Goal: Task Accomplishment & Management: Use online tool/utility

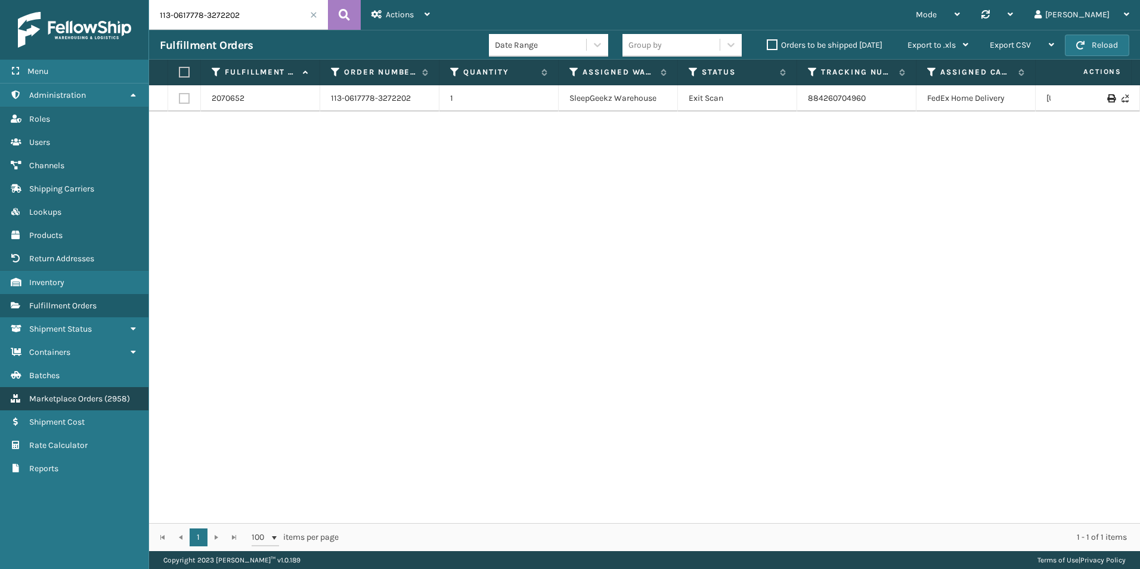
click at [83, 398] on span "Marketplace Orders" at bounding box center [65, 398] width 73 height 10
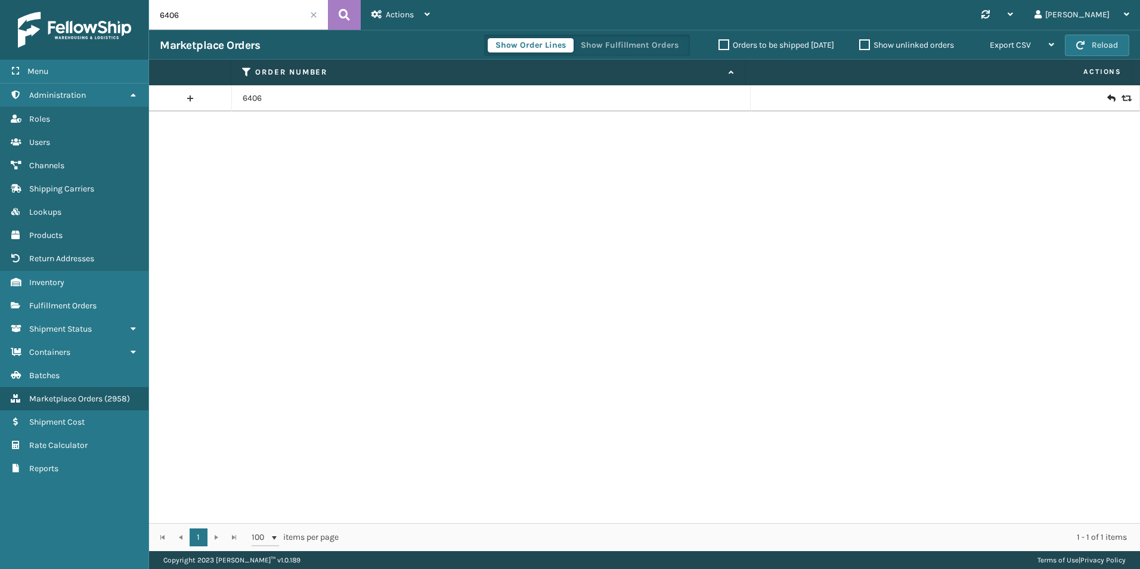
click at [201, 13] on input "6406" at bounding box center [238, 15] width 179 height 30
paste input "47042"
click at [349, 15] on icon at bounding box center [344, 15] width 11 height 18
type input "47042"
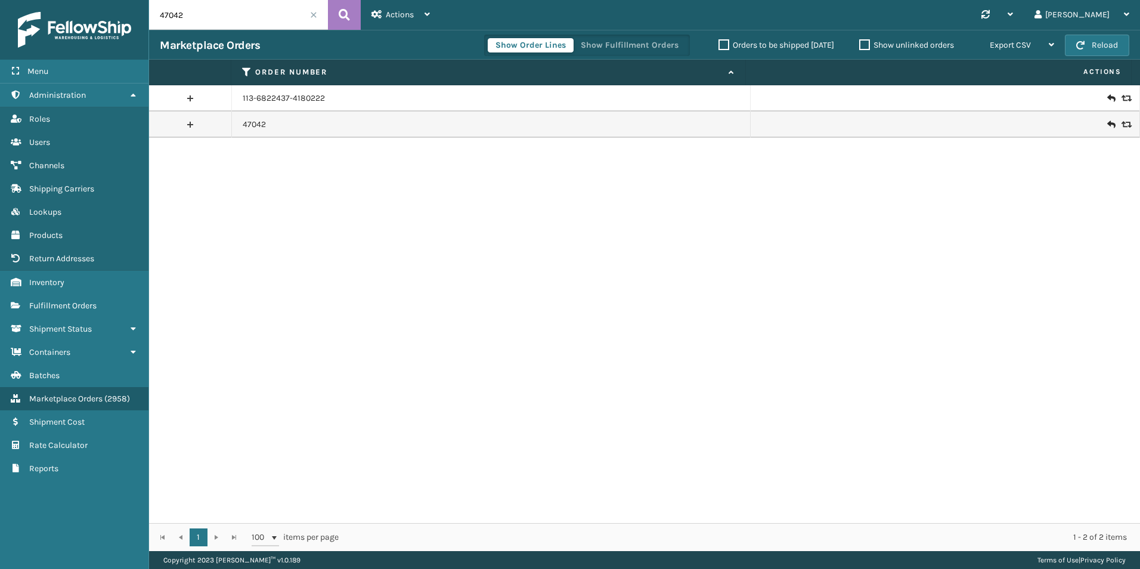
click at [1107, 124] on icon at bounding box center [1110, 125] width 7 height 12
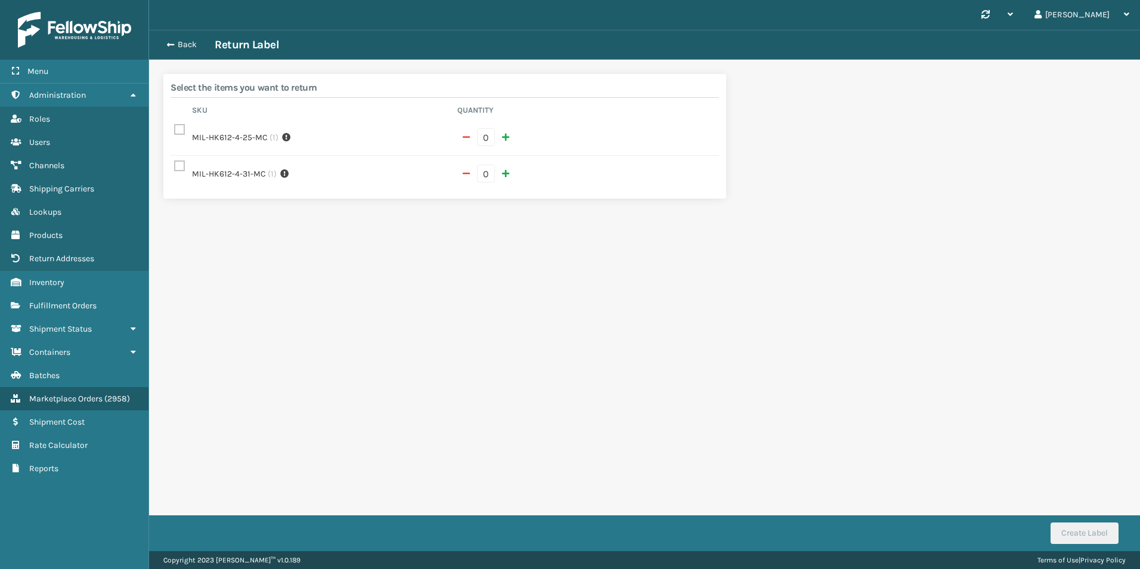
click at [178, 132] on label at bounding box center [181, 130] width 14 height 10
click at [175, 131] on input "checkbox" at bounding box center [174, 127] width 1 height 8
checkbox input "true"
type input "1"
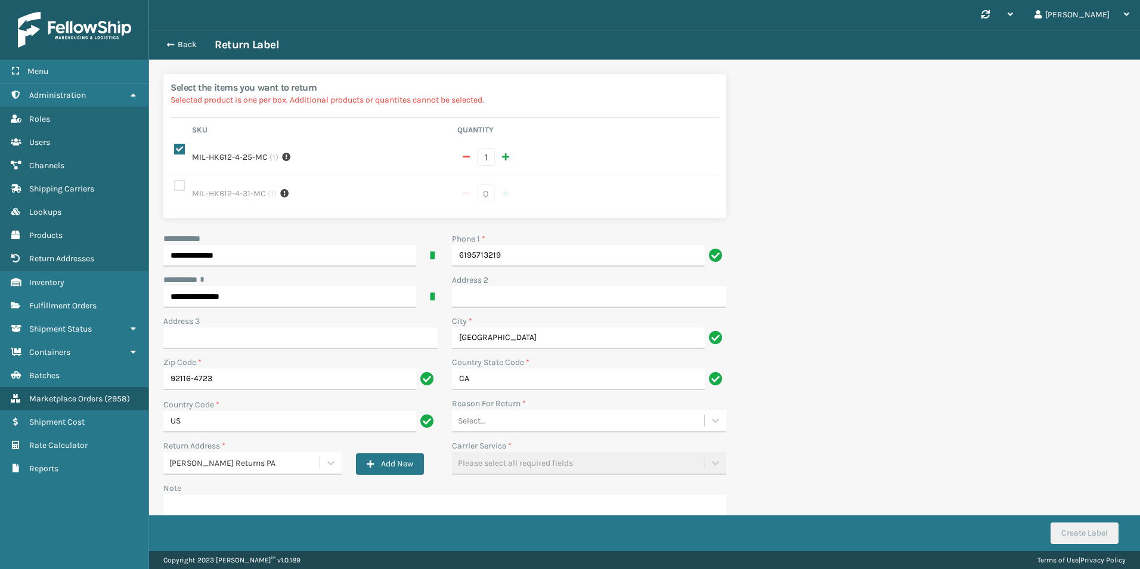
click at [500, 411] on div "Select..." at bounding box center [578, 421] width 252 height 20
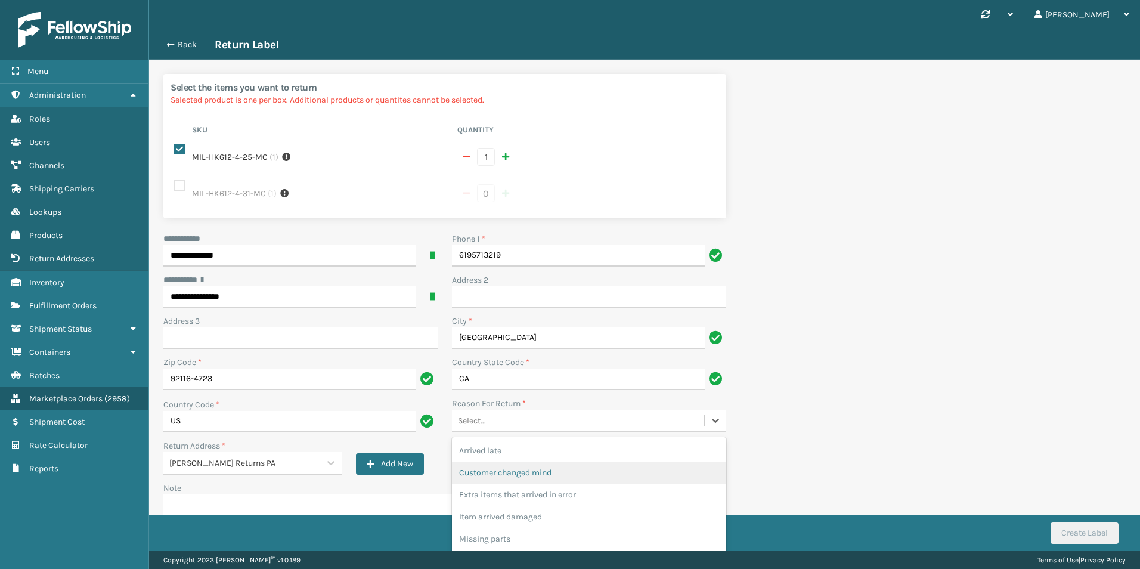
click at [502, 461] on div "Customer changed mind" at bounding box center [589, 472] width 274 height 22
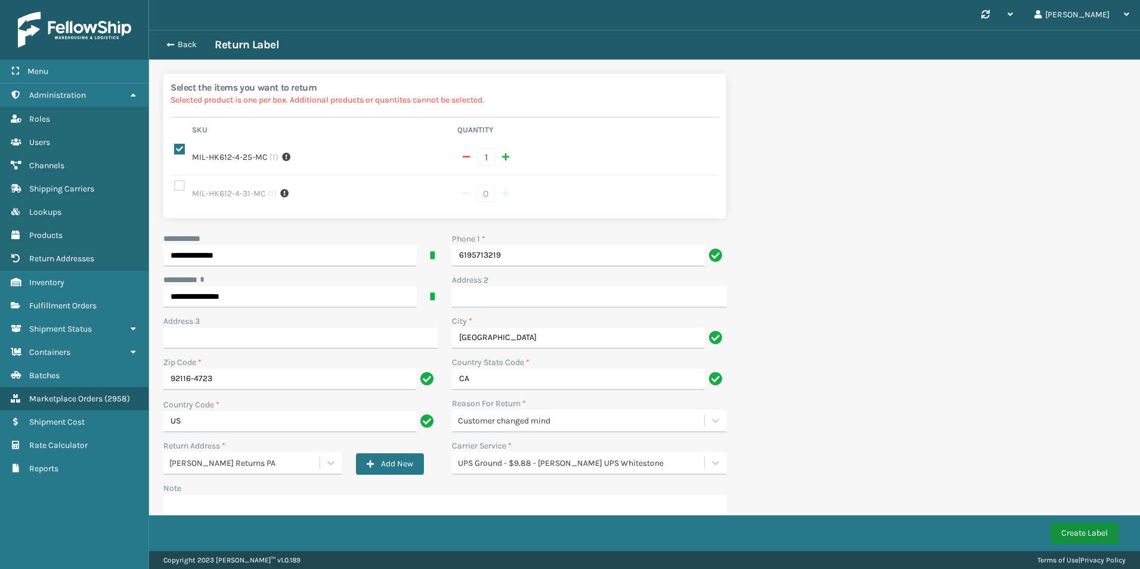
click at [1062, 529] on button "Create Label" at bounding box center [1084, 532] width 68 height 21
